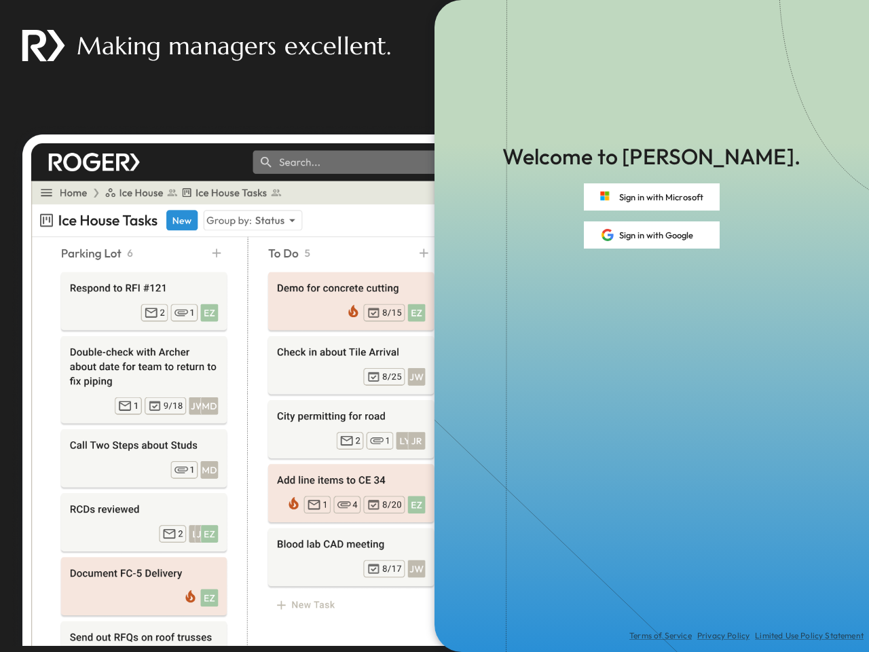
click at [435, 326] on div "Terms of Service Privacy Policy Limited Use Policy Statement" at bounding box center [652, 450] width 435 height 403
click at [652, 197] on button "Sign in with Microsoft" at bounding box center [652, 196] width 136 height 27
click at [652, 235] on button "Sign in with Google" at bounding box center [652, 234] width 136 height 27
